Goal: Check status: Check status

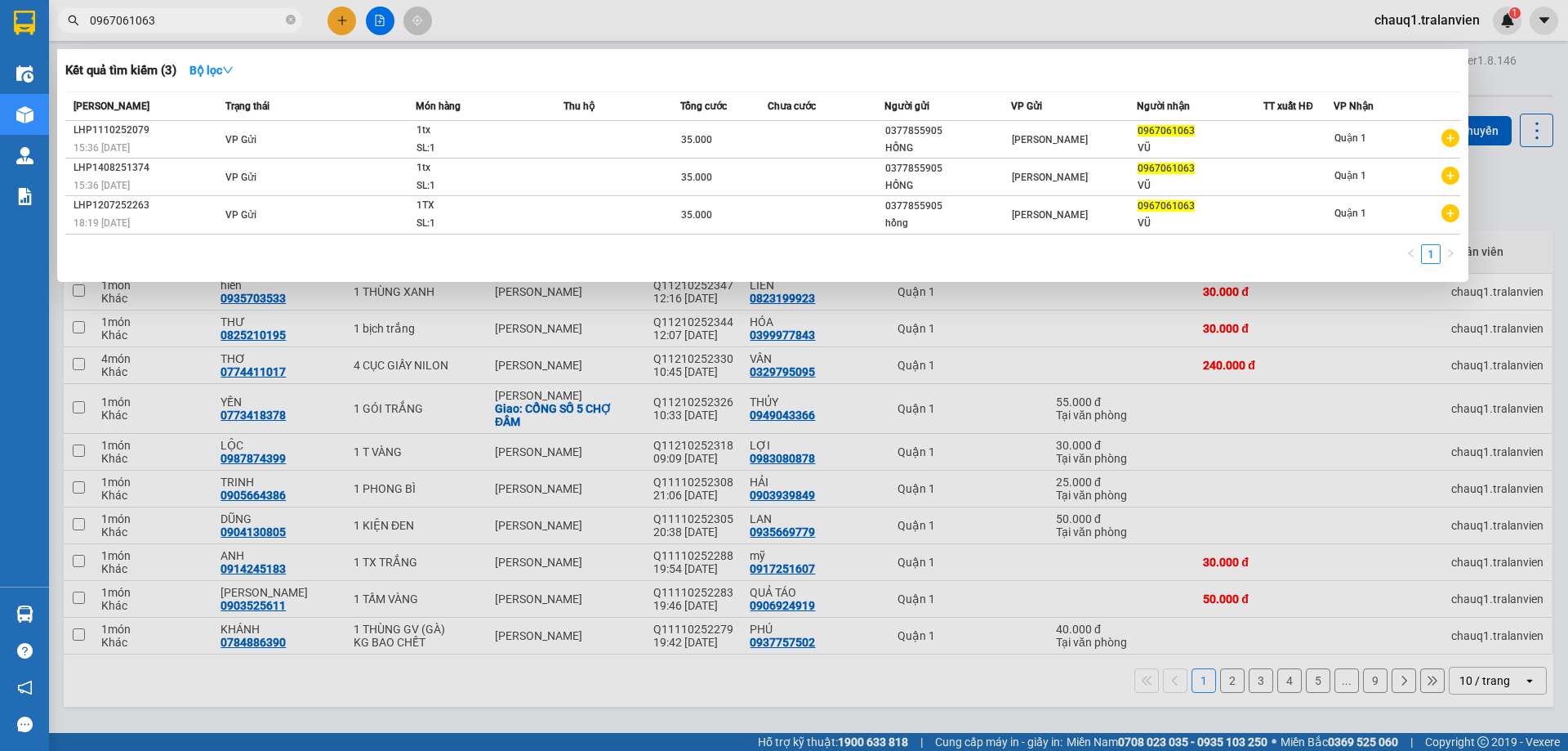
click at [80, 35] on div "Kết quả tìm kiếm ( 3 ) Bộ lọc Mã ĐH Trạng thái Món hàng Thu hộ Tổng cước Chưa c…" at bounding box center [159, 21] width 319 height 29
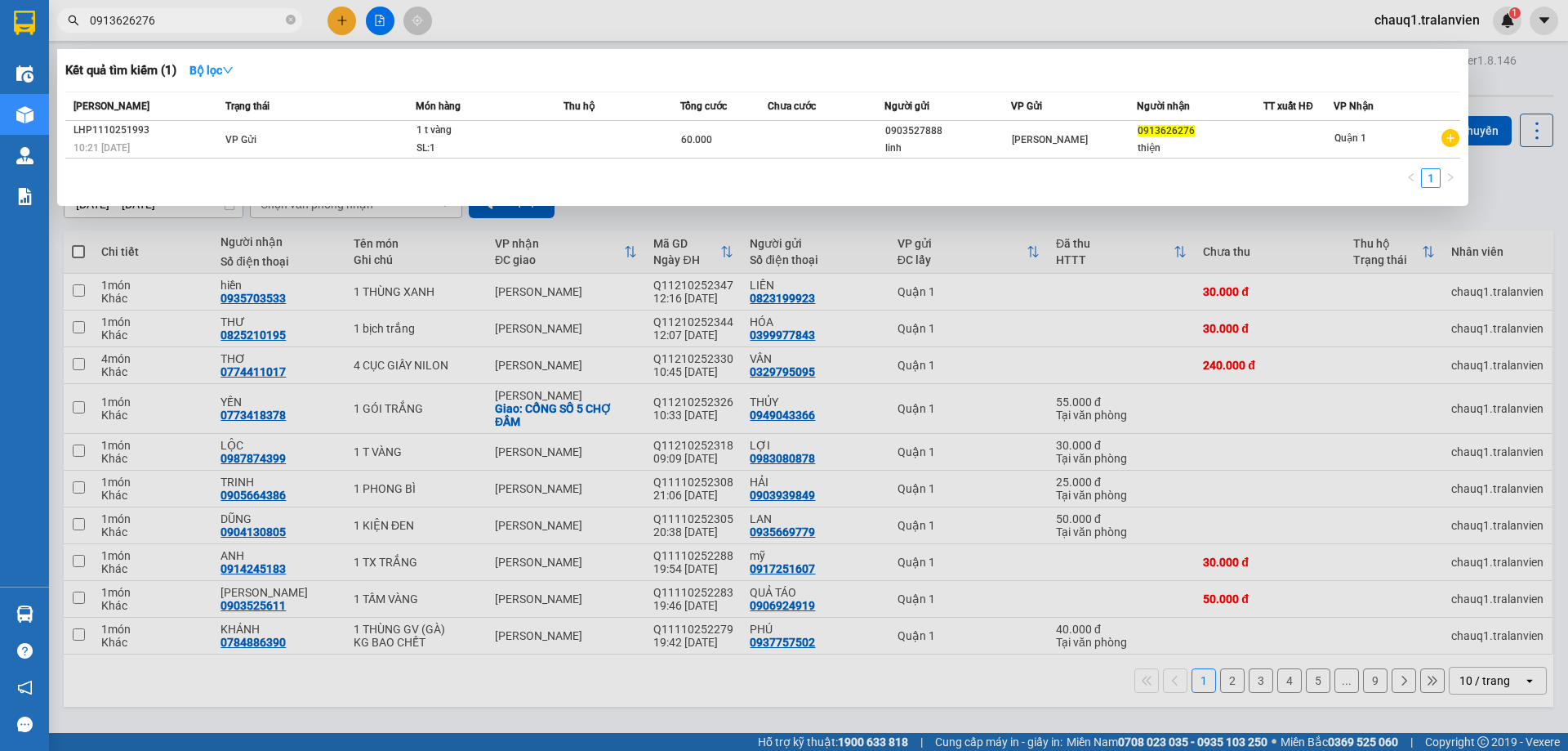
type input "0913626276"
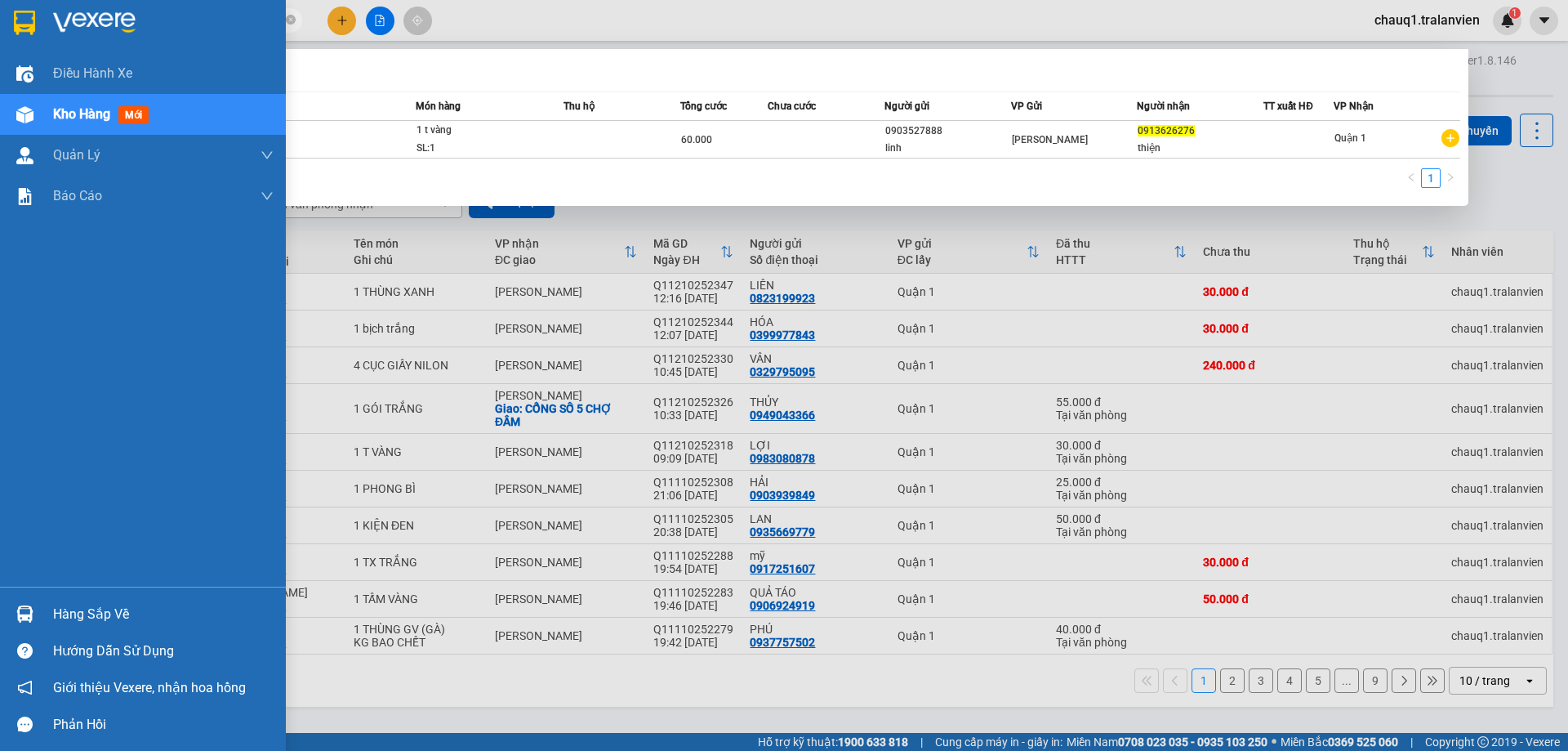
drag, startPoint x: 30, startPoint y: 23, endPoint x: 107, endPoint y: 43, distance: 79.6
click at [31, 23] on img at bounding box center [24, 23] width 21 height 24
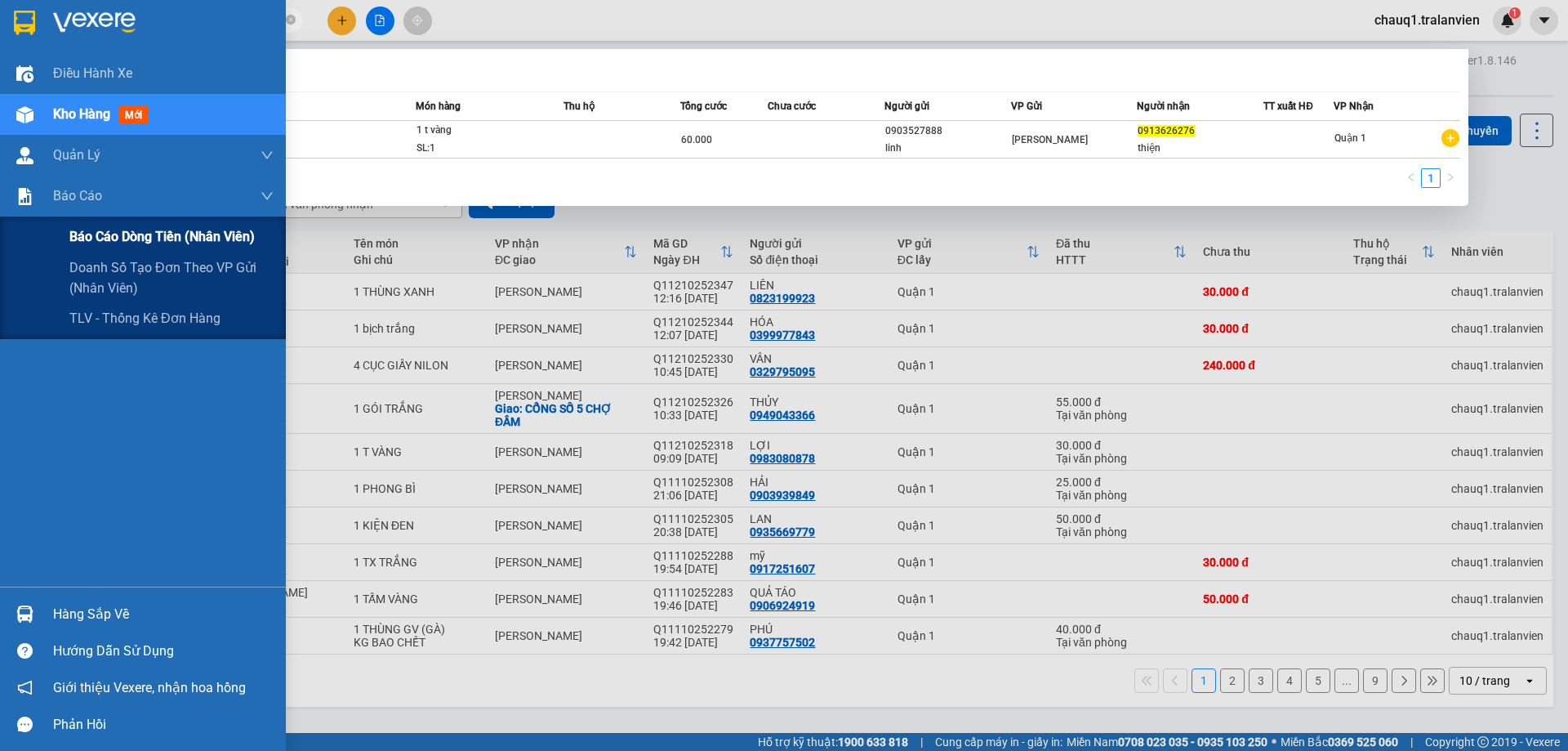
click at [128, 235] on span "Báo cáo dòng tiền (nhân viên)" at bounding box center [162, 236] width 186 height 20
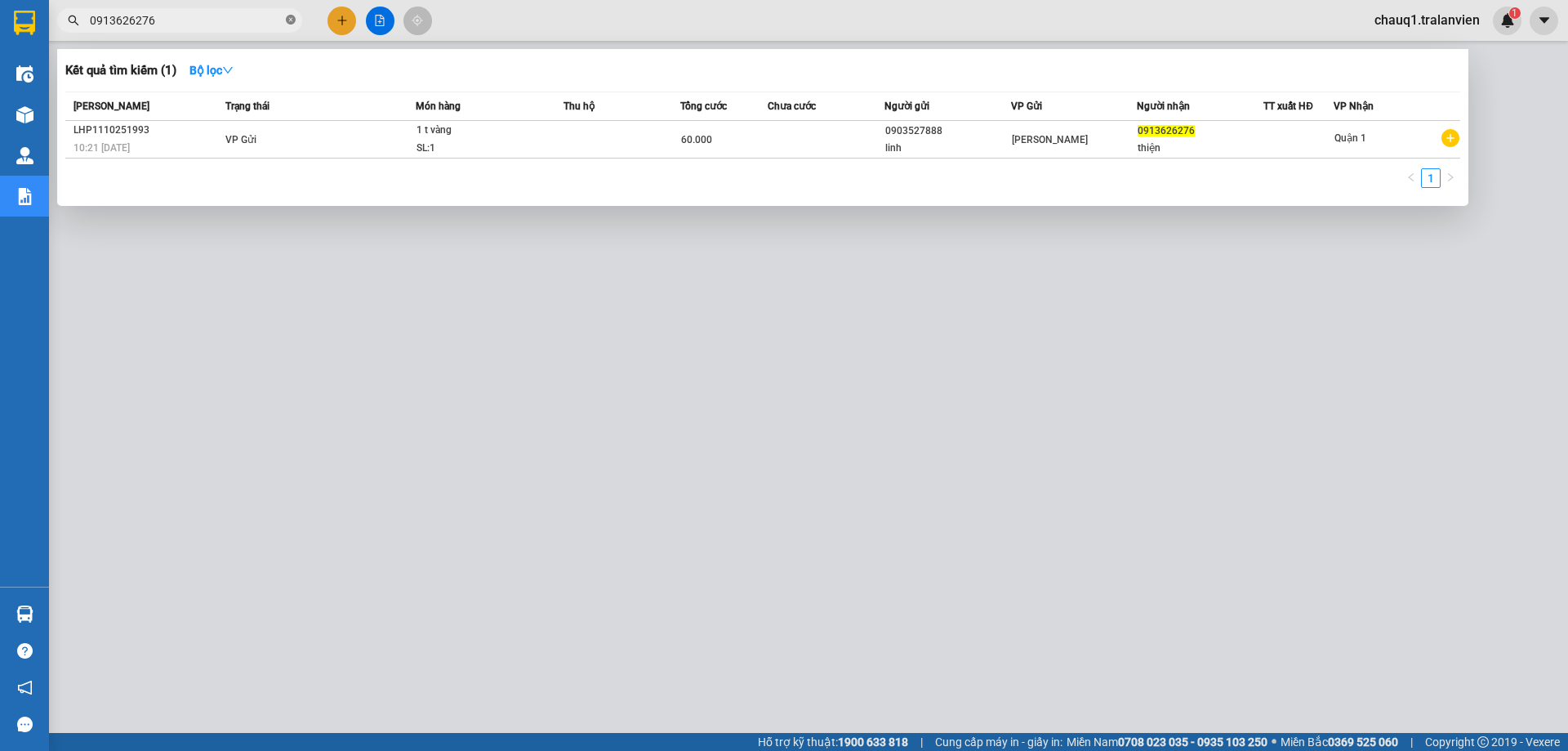
click at [291, 20] on icon "close-circle" at bounding box center [291, 19] width 10 height 10
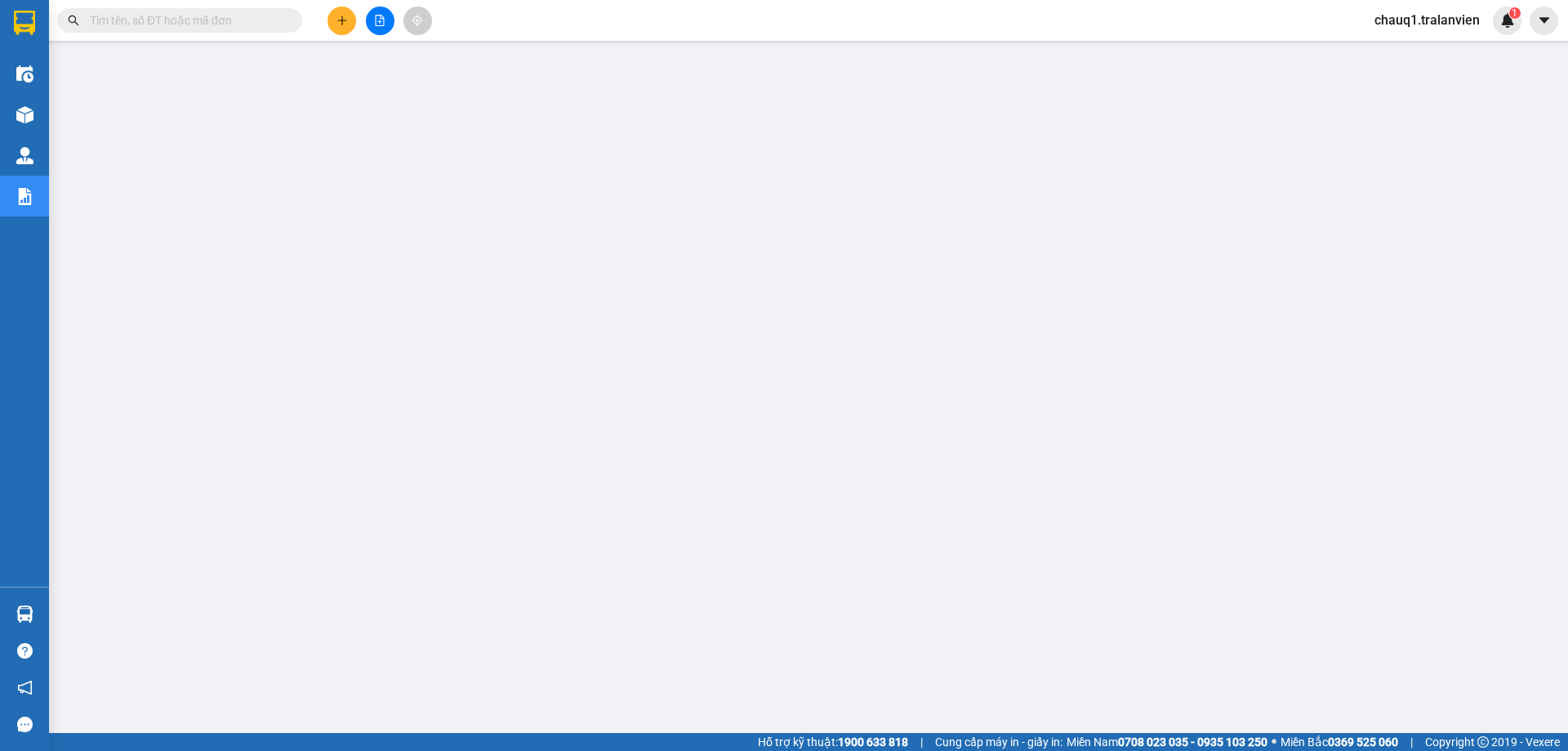
click at [162, 24] on input "text" at bounding box center [186, 20] width 192 height 18
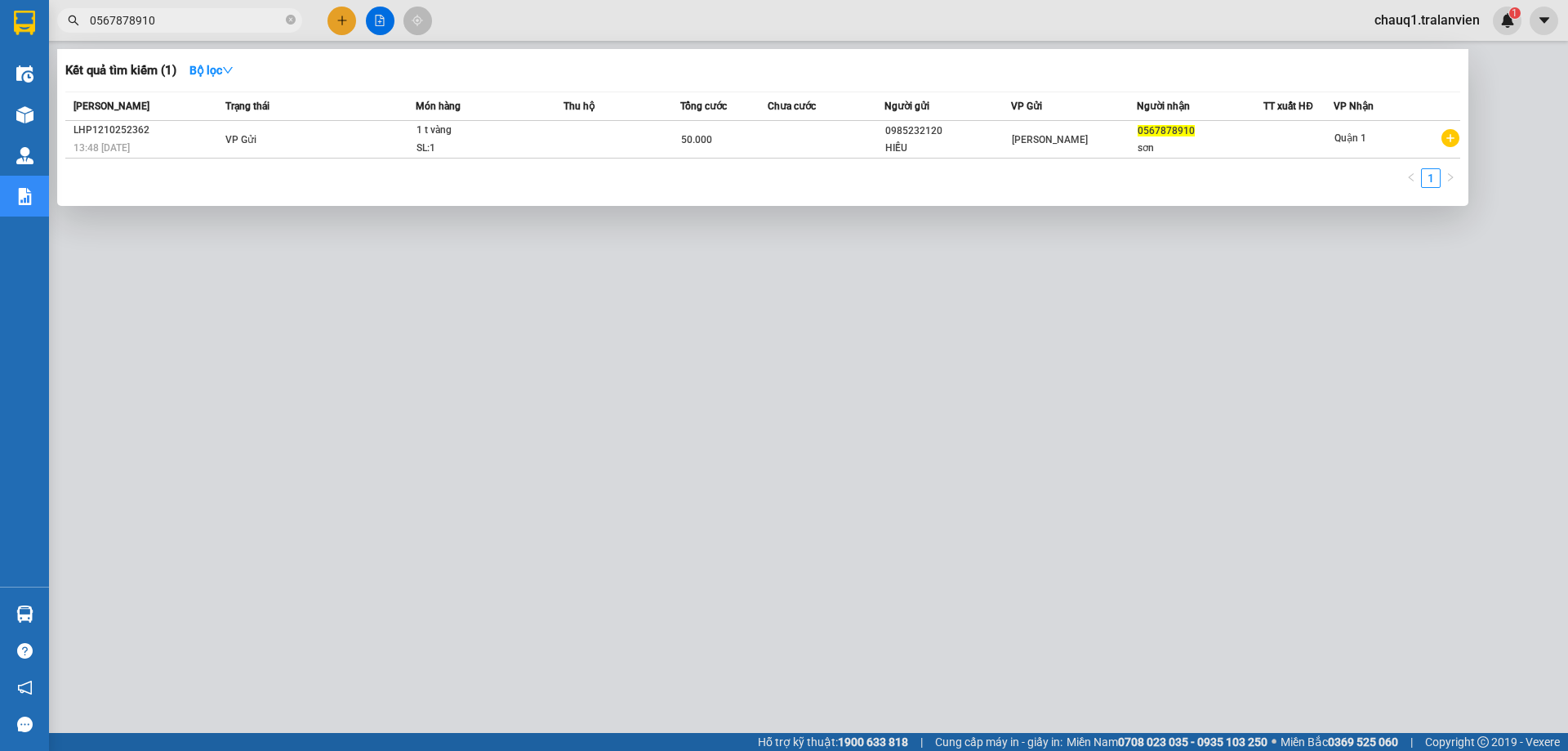
type input "0567878910"
